Goal: Book appointment/travel/reservation

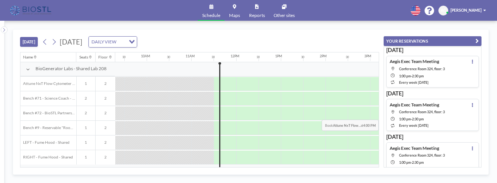
scroll to position [3, 0]
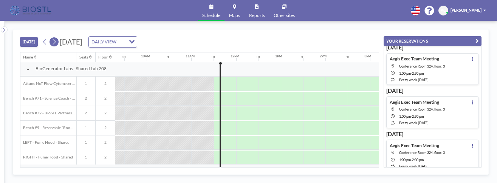
click at [53, 37] on button at bounding box center [53, 41] width 9 height 9
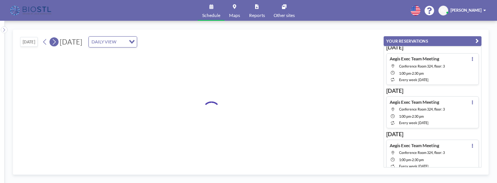
click at [53, 37] on button at bounding box center [53, 41] width 9 height 9
click at [51, 38] on icon at bounding box center [53, 42] width 5 height 8
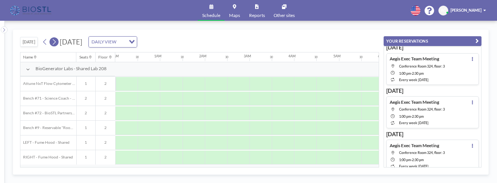
click at [51, 38] on icon at bounding box center [53, 42] width 5 height 8
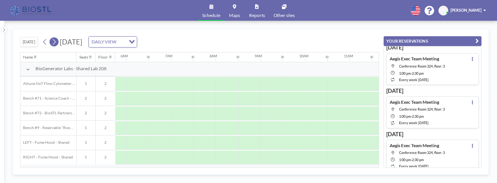
click at [51, 38] on icon at bounding box center [53, 42] width 5 height 8
click at [40, 39] on button at bounding box center [44, 41] width 9 height 9
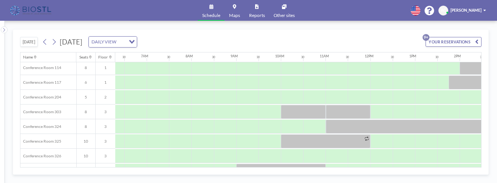
scroll to position [177, 280]
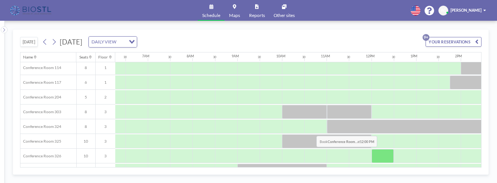
click at [371, 149] on div at bounding box center [382, 156] width 22 height 14
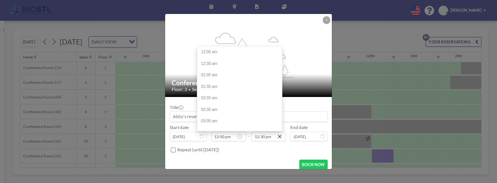
scroll to position [264, 0]
click at [234, 93] on div "01:30 pm" at bounding box center [239, 99] width 85 height 12
type input "01:30 pm"
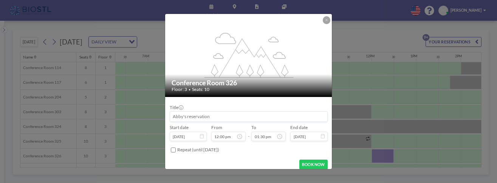
scroll to position [285, 0]
click at [241, 112] on input at bounding box center [248, 116] width 157 height 9
type input "SweetSpot Exec Team"
click at [305, 160] on button "BOOK NOW" at bounding box center [313, 165] width 28 height 10
